Goal: Task Accomplishment & Management: Manage account settings

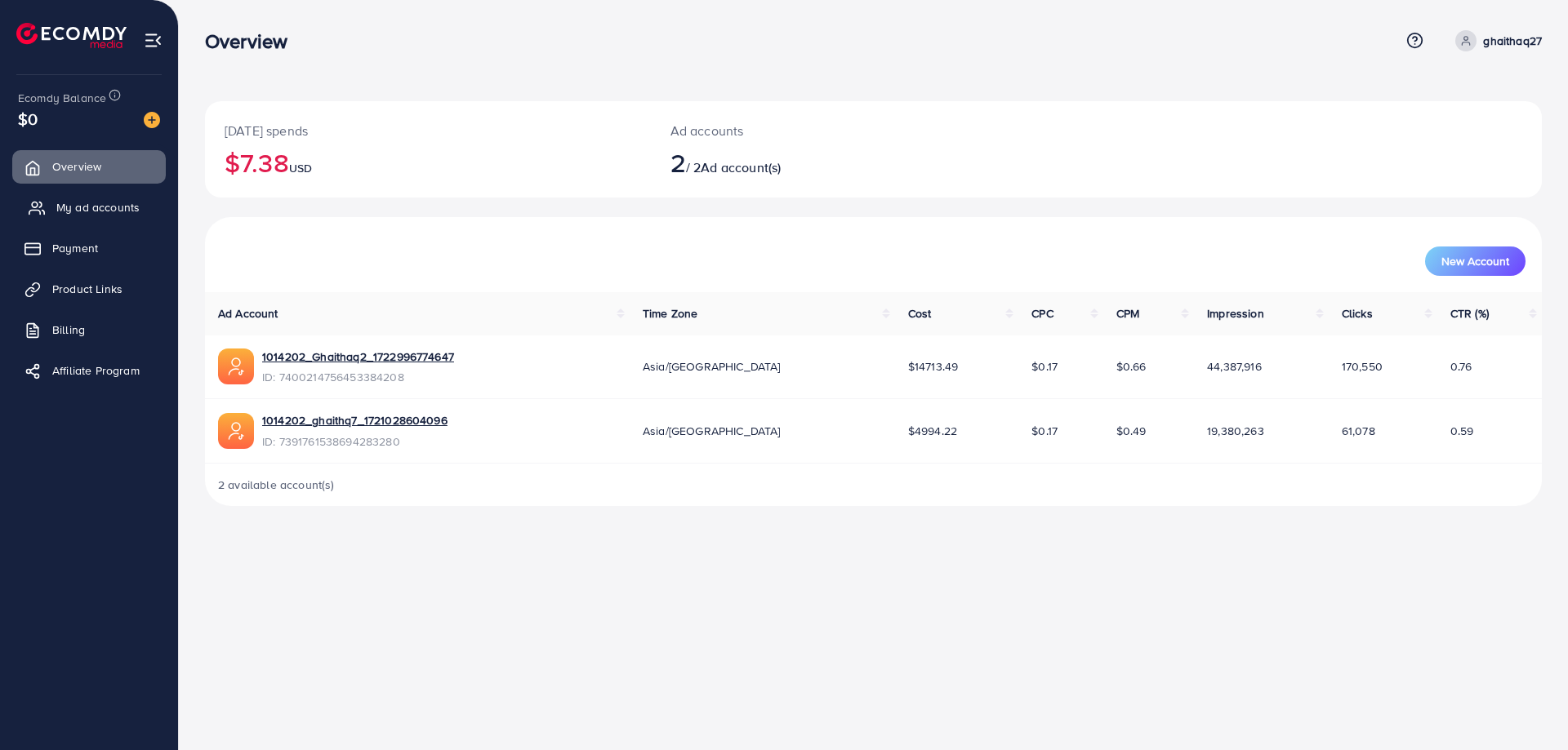
click at [109, 202] on span "My ad accounts" at bounding box center [98, 207] width 83 height 17
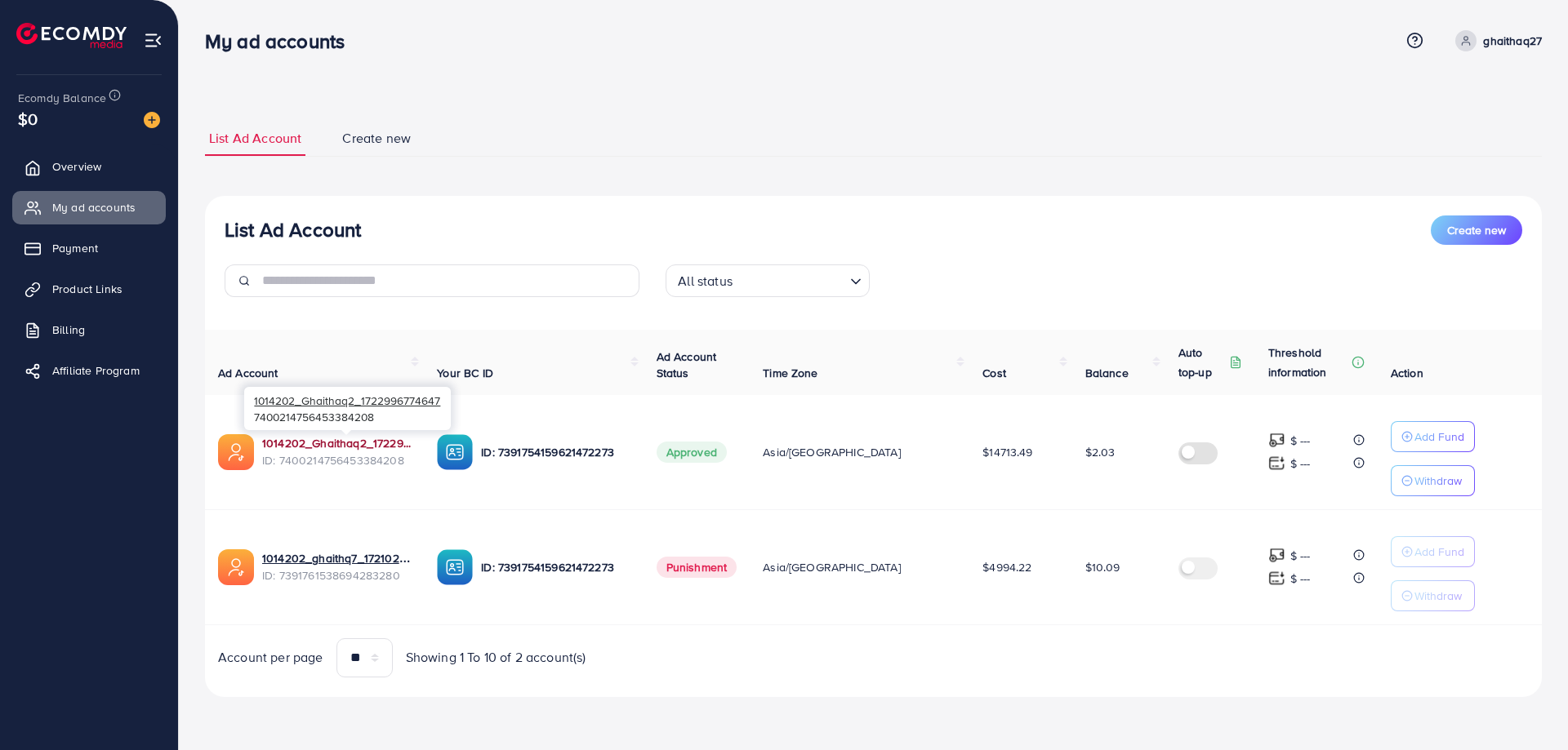
click at [339, 440] on link "1014202_Ghaithaq2_1722996774647" at bounding box center [336, 443] width 149 height 17
